Goal: Task Accomplishment & Management: Use online tool/utility

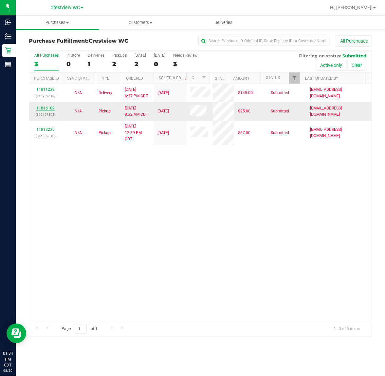
click at [48, 108] on link "11816109" at bounding box center [45, 108] width 18 height 5
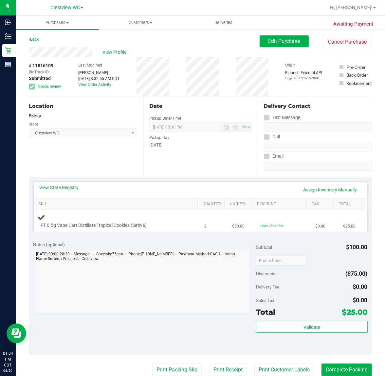
click at [109, 229] on div at bounding box center [112, 229] width 143 height 0
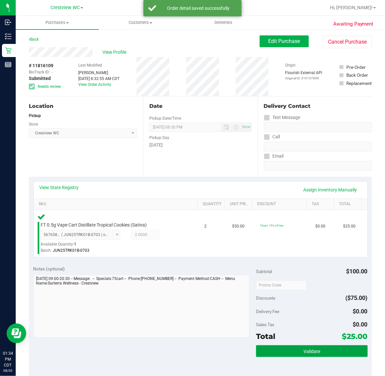
click at [315, 351] on span "Validate" at bounding box center [312, 351] width 17 height 5
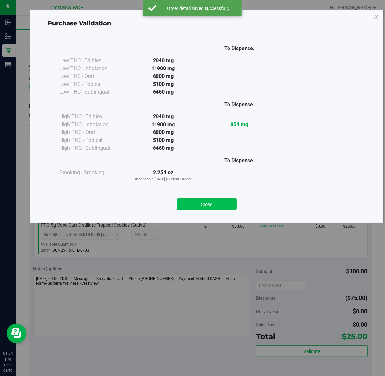
click at [208, 205] on button "Close" at bounding box center [207, 204] width 60 height 12
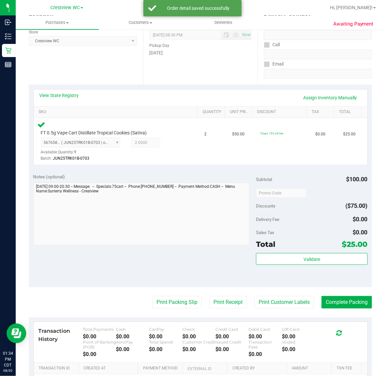
scroll to position [98, 0]
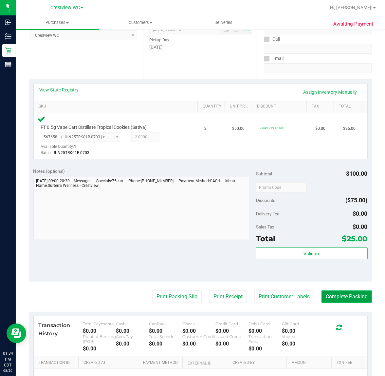
click at [332, 292] on button "Complete Packing" at bounding box center [347, 296] width 50 height 12
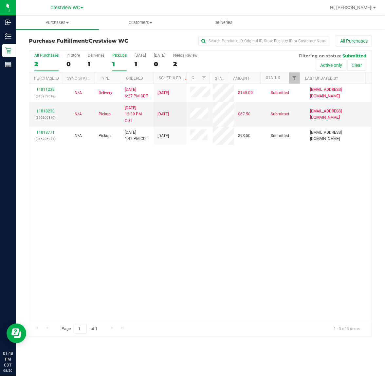
click at [116, 60] on label "PickUps 1" at bounding box center [119, 62] width 14 height 18
click at [0, 0] on input "PickUps 1" at bounding box center [0, 0] width 0 height 0
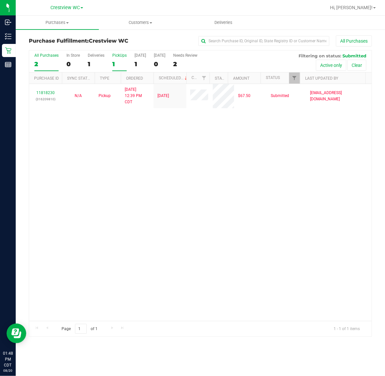
click at [46, 66] on div "2" at bounding box center [46, 64] width 24 height 8
click at [0, 0] on input "All Purchases 2" at bounding box center [0, 0] width 0 height 0
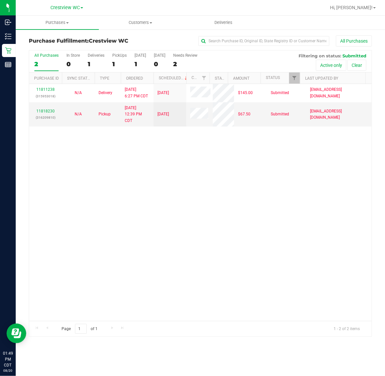
click at [94, 190] on div "11811238 (315953018) N/A Delivery 8/18/2025 6:27 PM CDT 8/22/2025 $145.00 Submi…" at bounding box center [200, 202] width 343 height 237
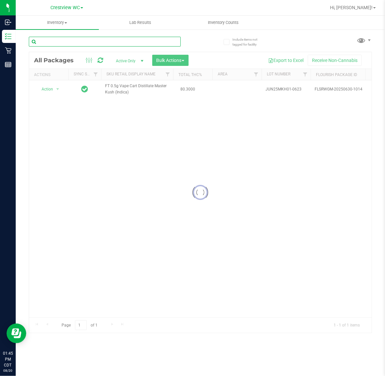
click at [161, 40] on input "text" at bounding box center [105, 42] width 152 height 10
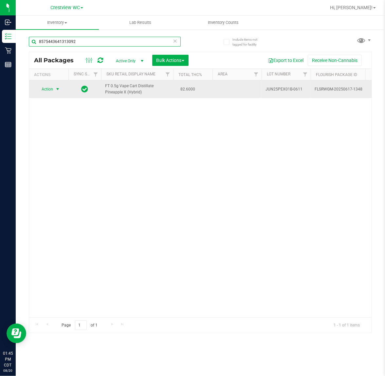
type input "8575443641313092"
click at [58, 89] on span "select" at bounding box center [57, 88] width 5 height 5
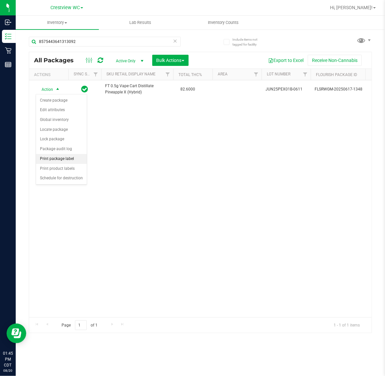
click at [71, 161] on li "Print package label" at bounding box center [61, 159] width 51 height 10
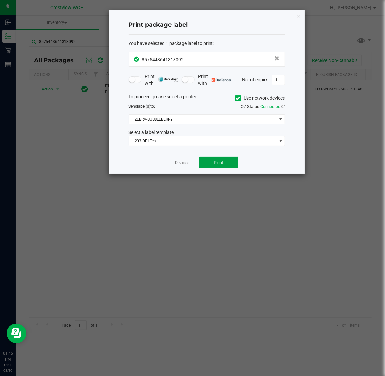
click at [218, 165] on span "Print" at bounding box center [219, 162] width 10 height 5
click at [177, 163] on link "Dismiss" at bounding box center [182, 163] width 14 height 6
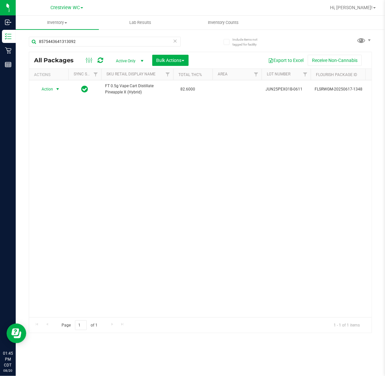
click at [175, 40] on icon at bounding box center [175, 41] width 5 height 8
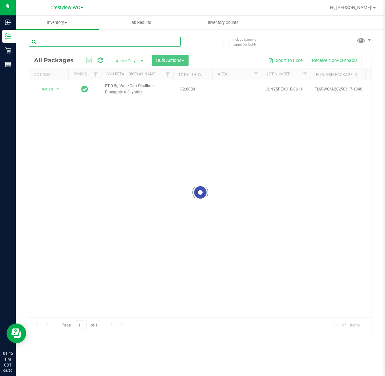
click at [152, 43] on input "text" at bounding box center [105, 42] width 152 height 10
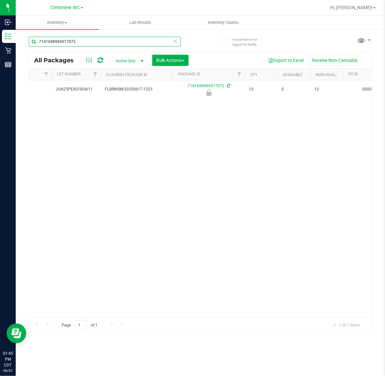
scroll to position [0, 210]
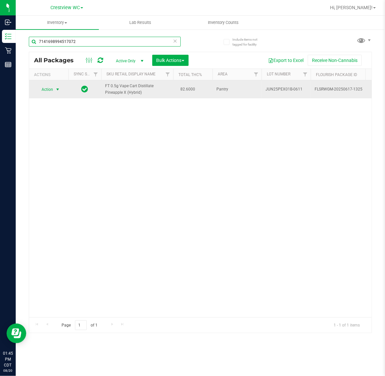
type input "7141698994517072"
click at [57, 89] on span "select" at bounding box center [57, 89] width 5 height 5
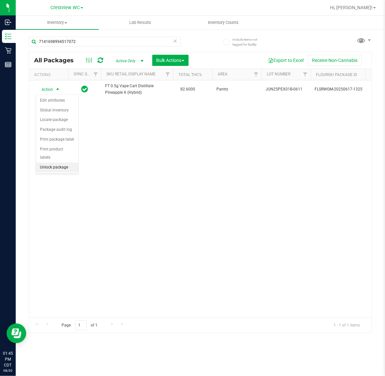
click at [57, 162] on li "Unlock package" at bounding box center [57, 167] width 42 height 10
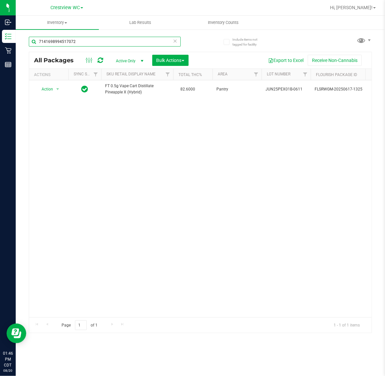
click at [171, 41] on input "7141698994517072" at bounding box center [105, 42] width 152 height 10
click at [175, 40] on icon at bounding box center [175, 41] width 5 height 8
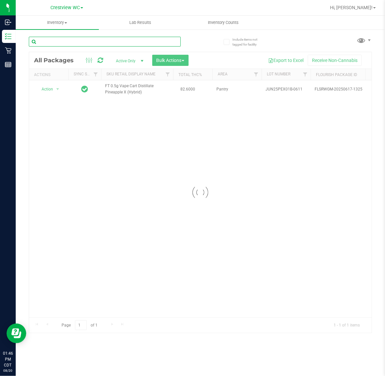
click at [130, 40] on input "text" at bounding box center [105, 42] width 152 height 10
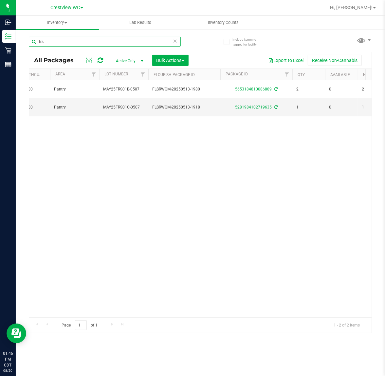
scroll to position [0, 172]
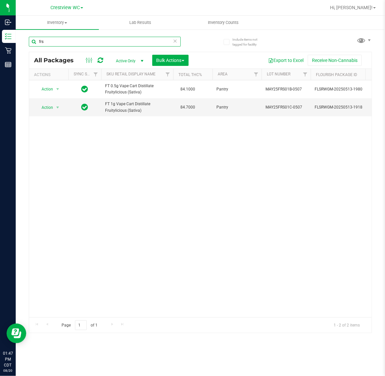
type input "frs"
